Goal: Task Accomplishment & Management: Manage account settings

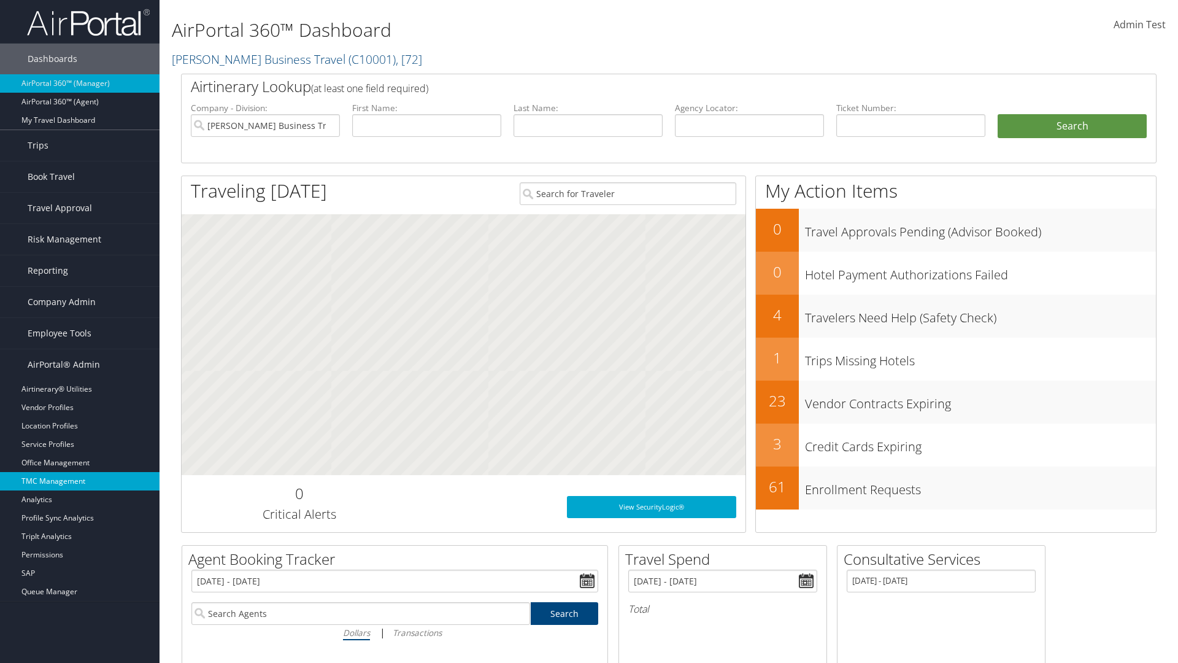
click at [80, 481] on link "TMC Management" at bounding box center [80, 481] width 160 height 18
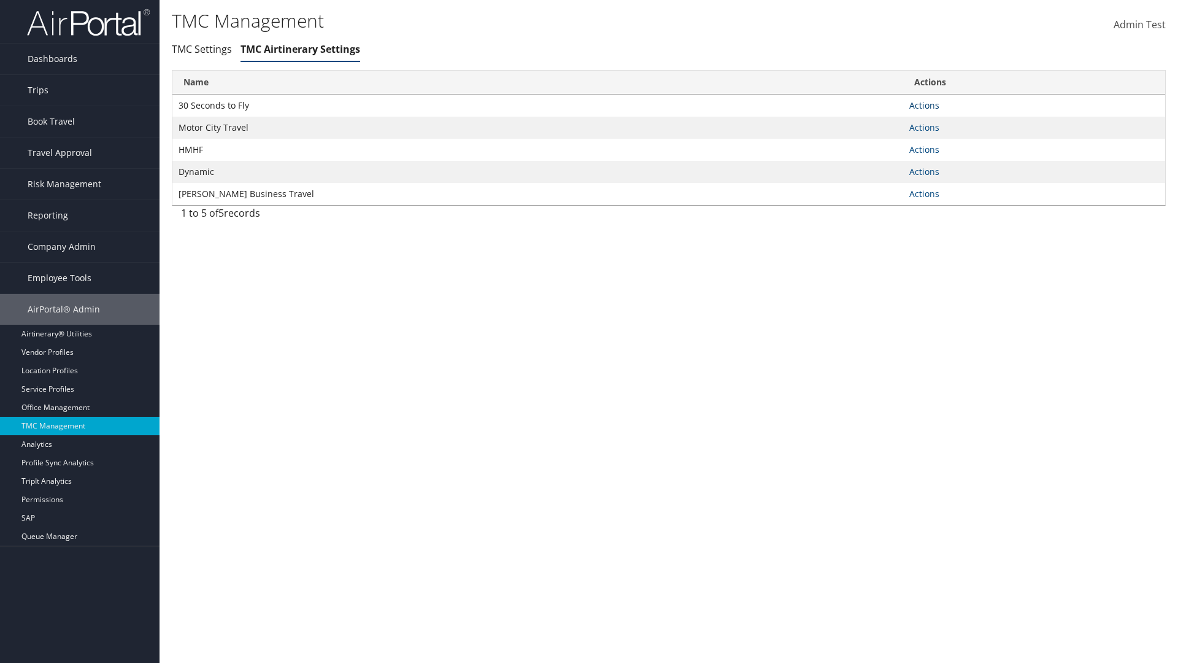
click at [924, 105] on link "Actions" at bounding box center [924, 105] width 30 height 12
click at [879, 144] on link "Manage General notes" at bounding box center [879, 144] width 113 height 21
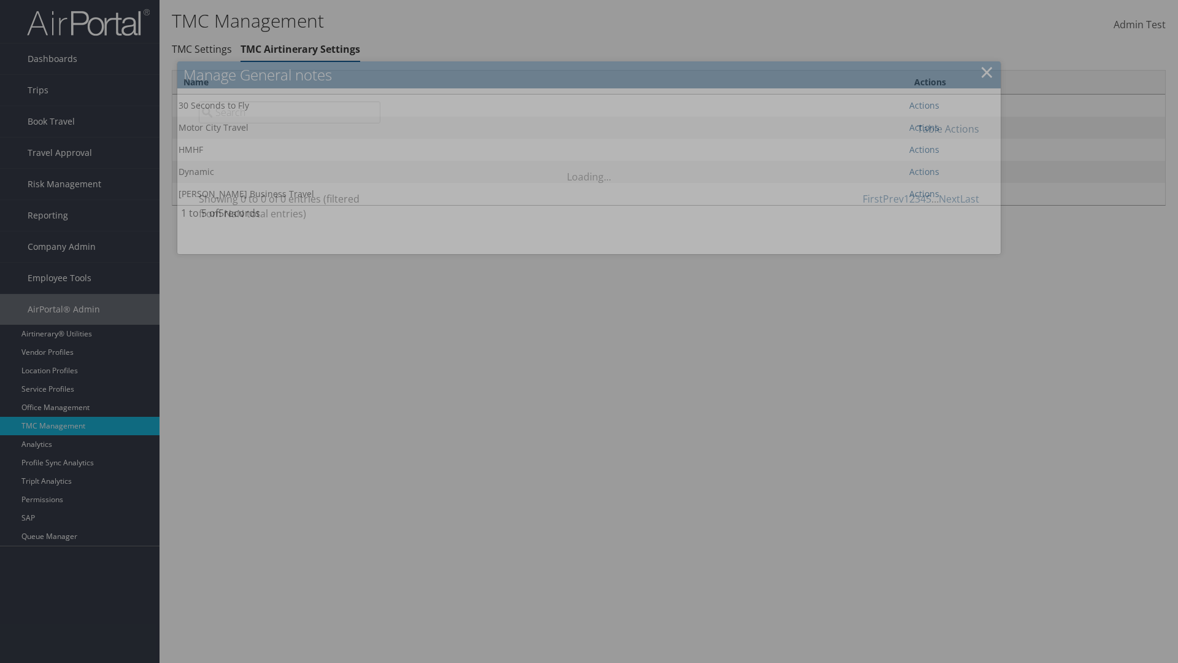
click at [948, 128] on link "Table Actions" at bounding box center [948, 128] width 62 height 13
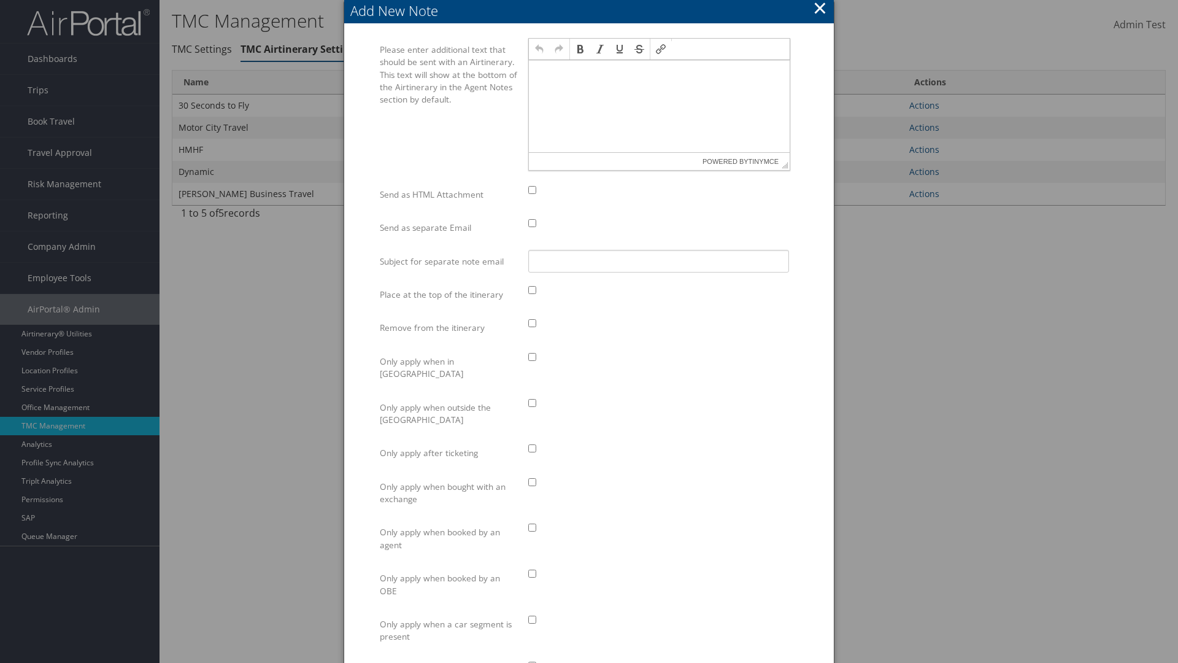
click at [659, 71] on p at bounding box center [659, 72] width 251 height 10
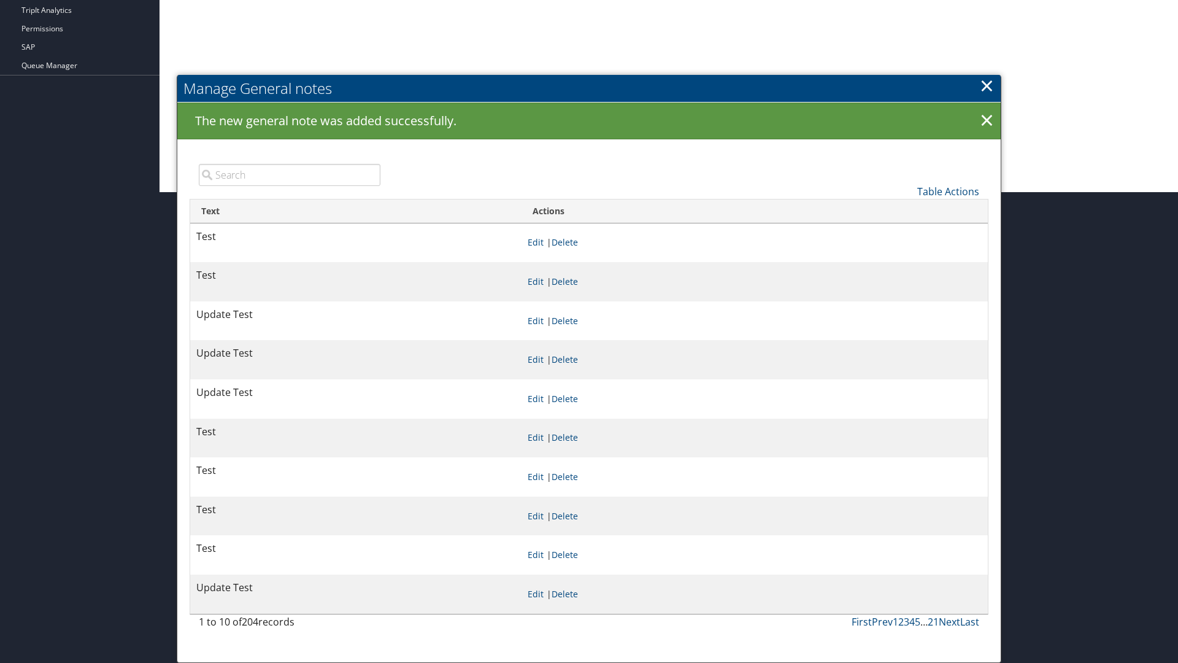
scroll to position [471, 0]
type input "Test"
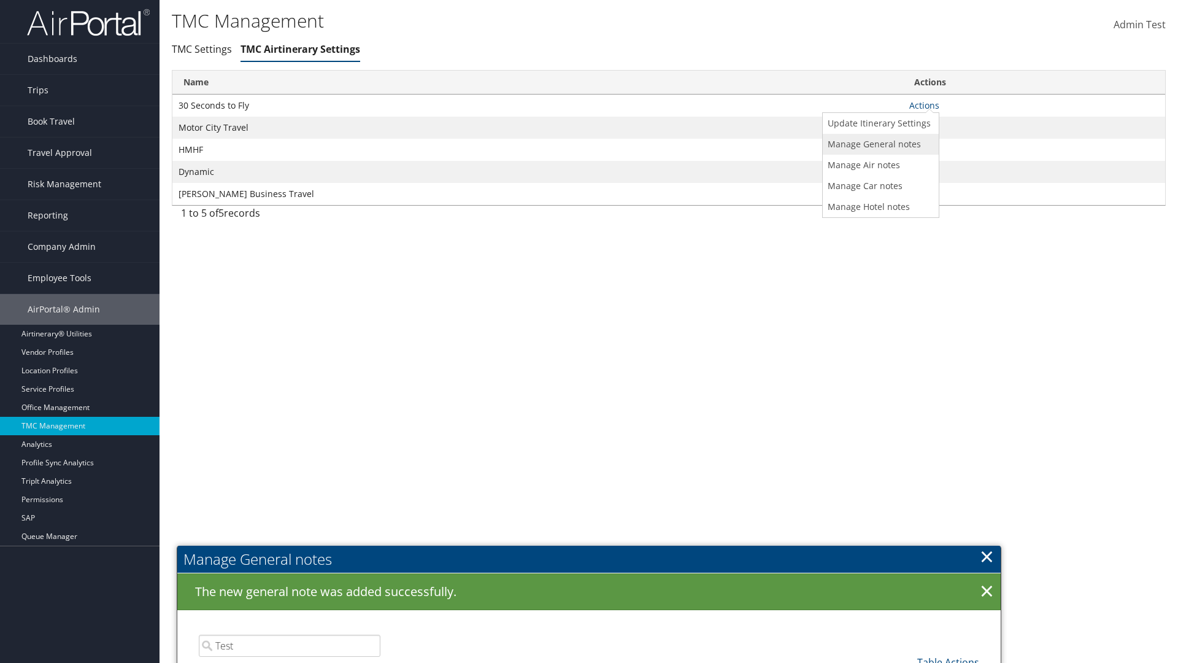
click at [879, 144] on link "Manage General notes" at bounding box center [879, 144] width 113 height 21
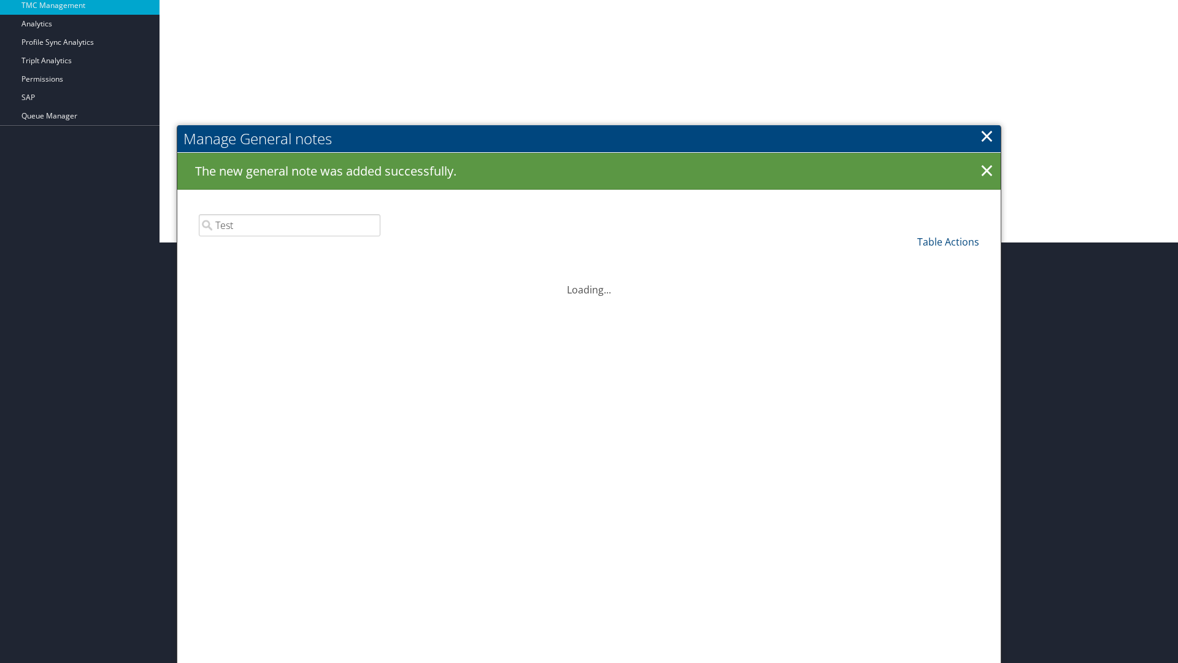
scroll to position [471, 0]
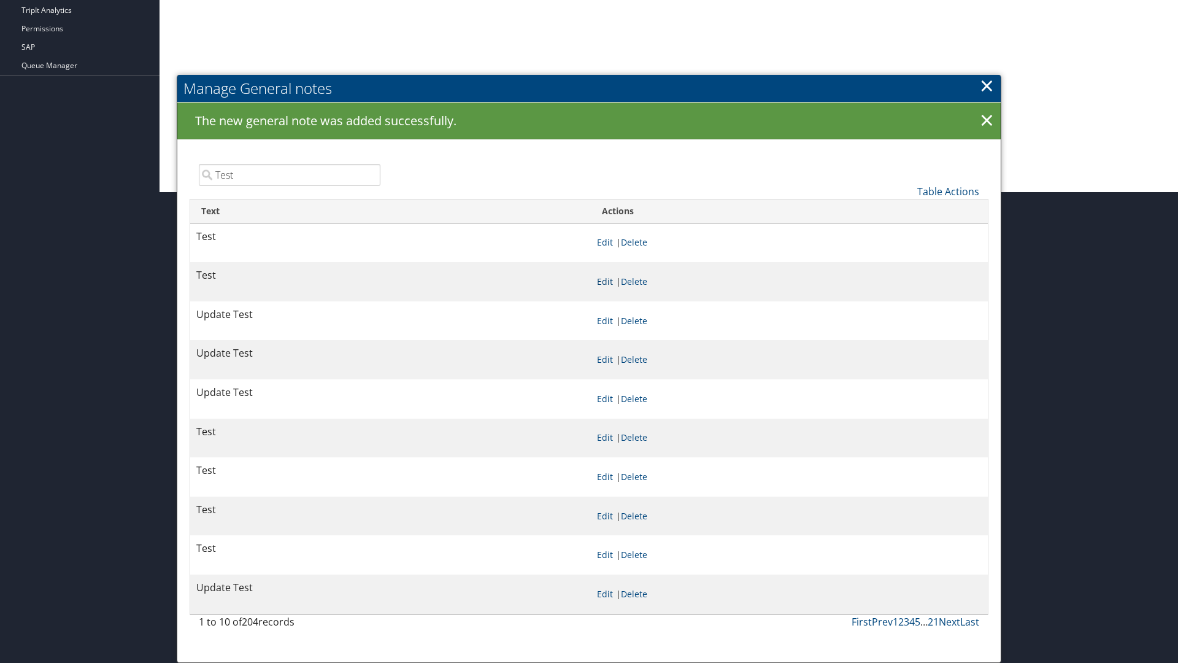
click at [604, 281] on link "Edit" at bounding box center [605, 281] width 16 height 12
